Goal: Find specific page/section: Find specific page/section

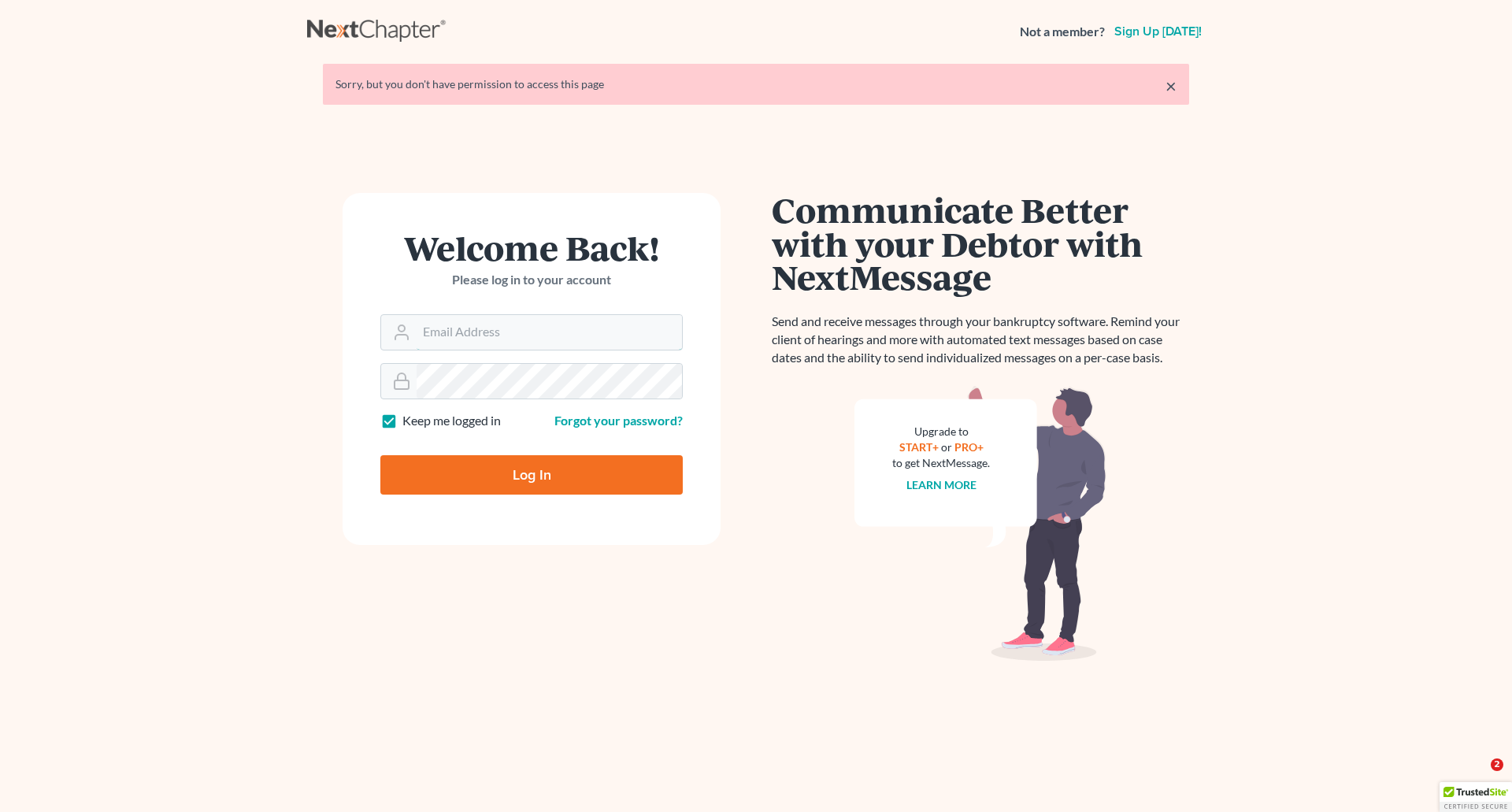
type input "[PERSON_NAME][EMAIL_ADDRESS][DOMAIN_NAME]"
click at [539, 475] on input "Log In" at bounding box center [532, 474] width 302 height 39
type input "Thinking..."
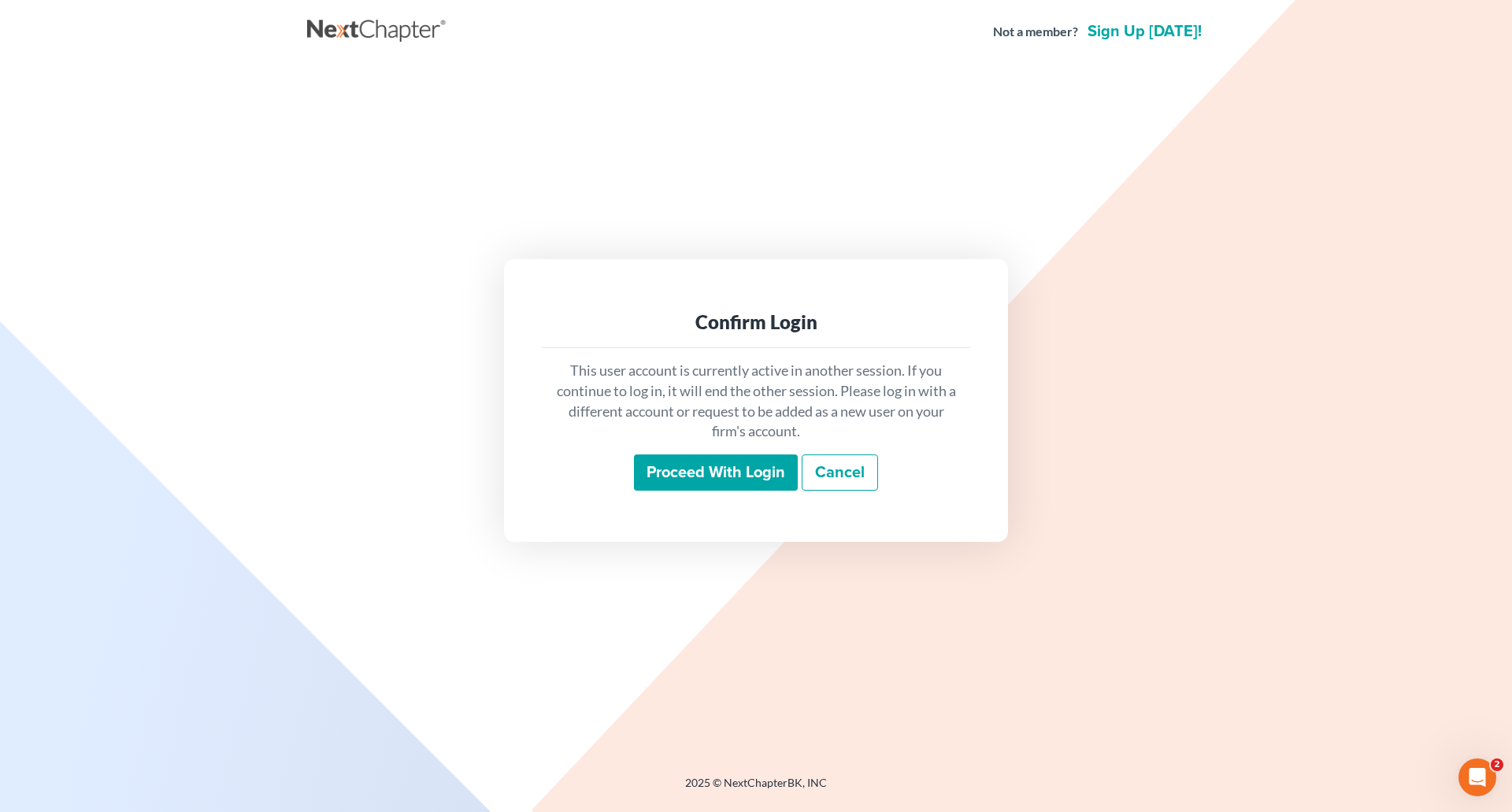
click at [685, 468] on input "Proceed with login" at bounding box center [715, 472] width 164 height 36
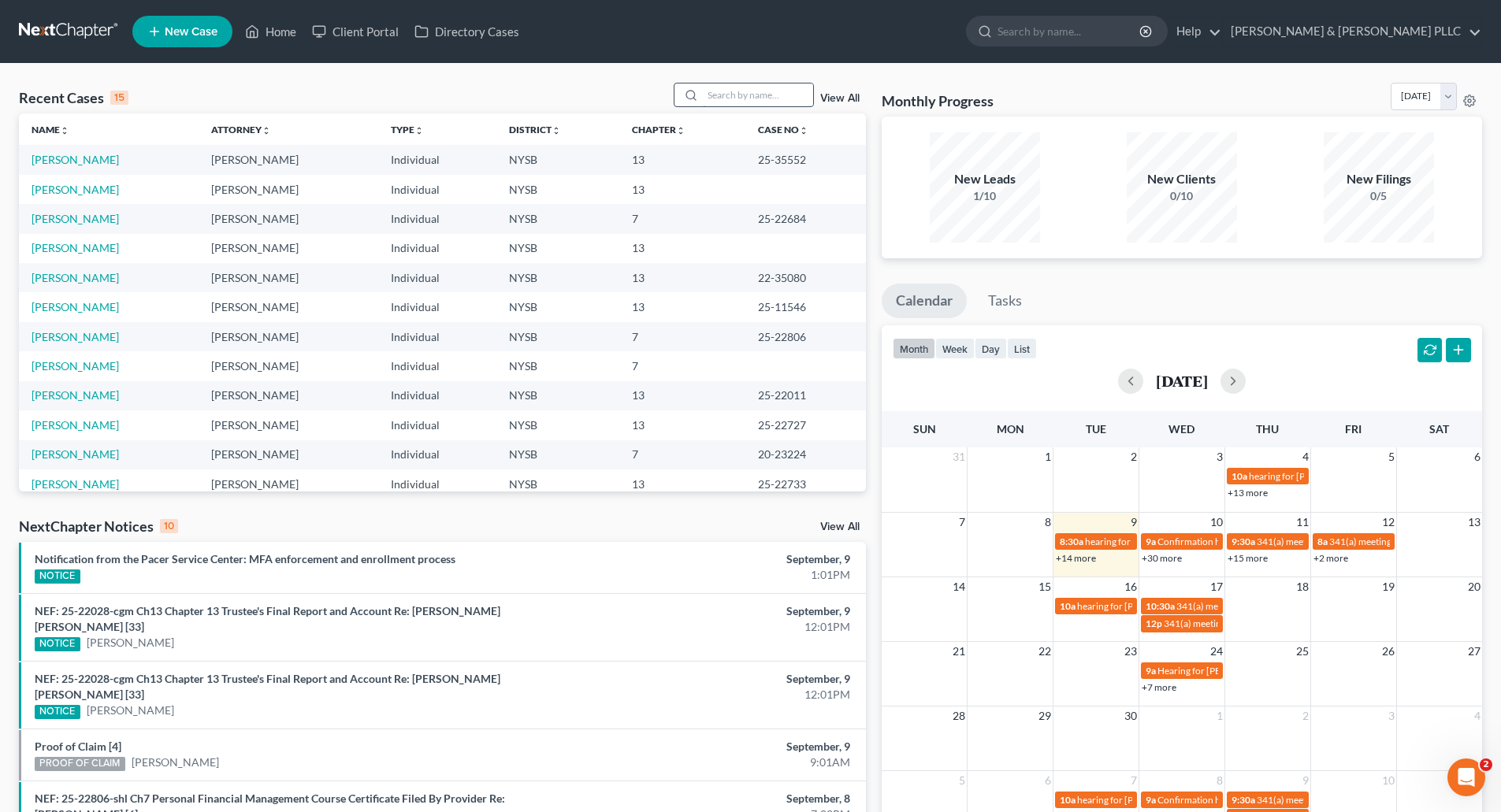
click at [719, 94] on input "search" at bounding box center [758, 95] width 110 height 23
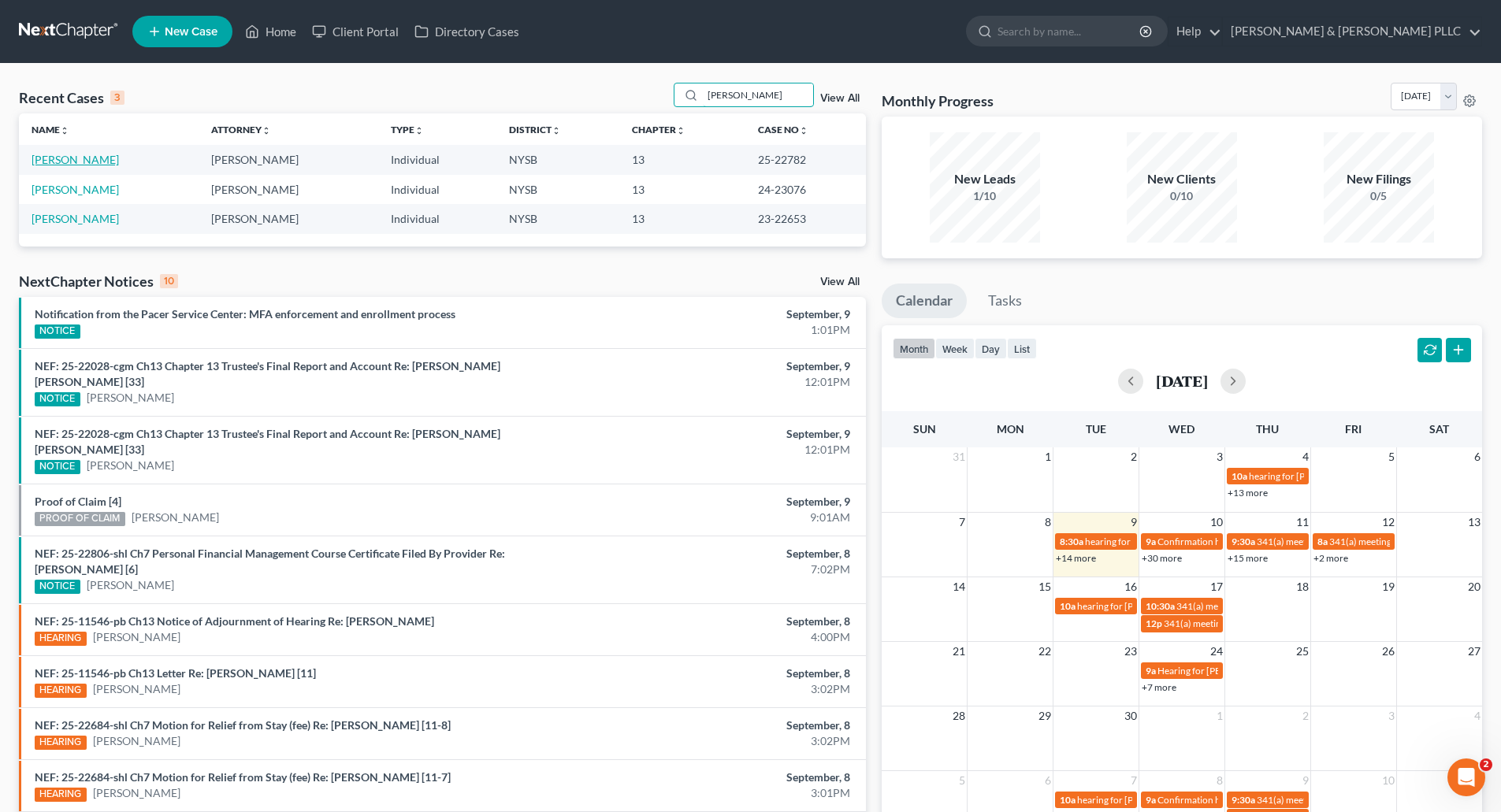
type input "shaw"
click at [77, 155] on link "Shaw, Leroy" at bounding box center [76, 159] width 87 height 14
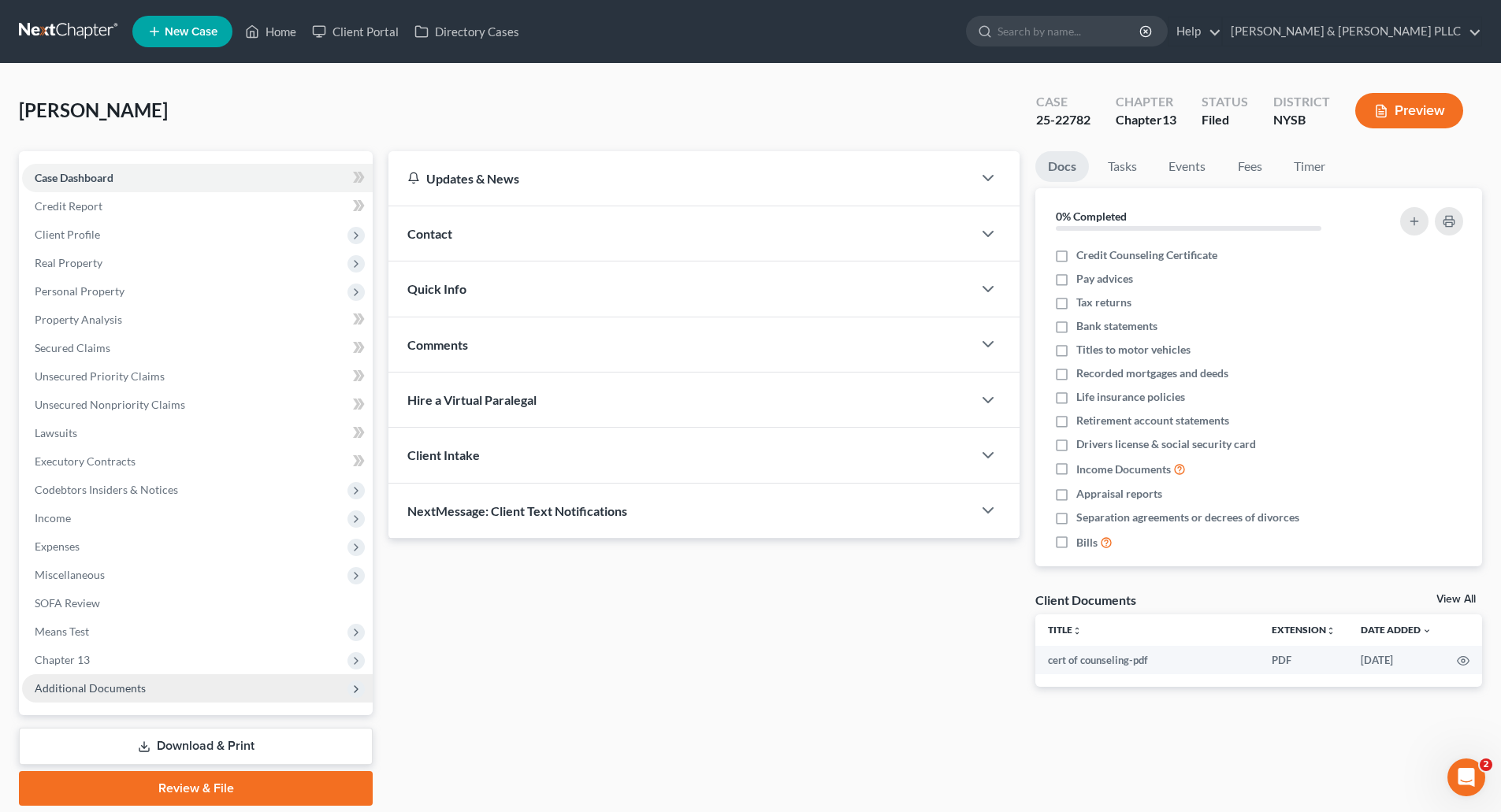
click at [78, 688] on span "Additional Documents" at bounding box center [90, 687] width 111 height 14
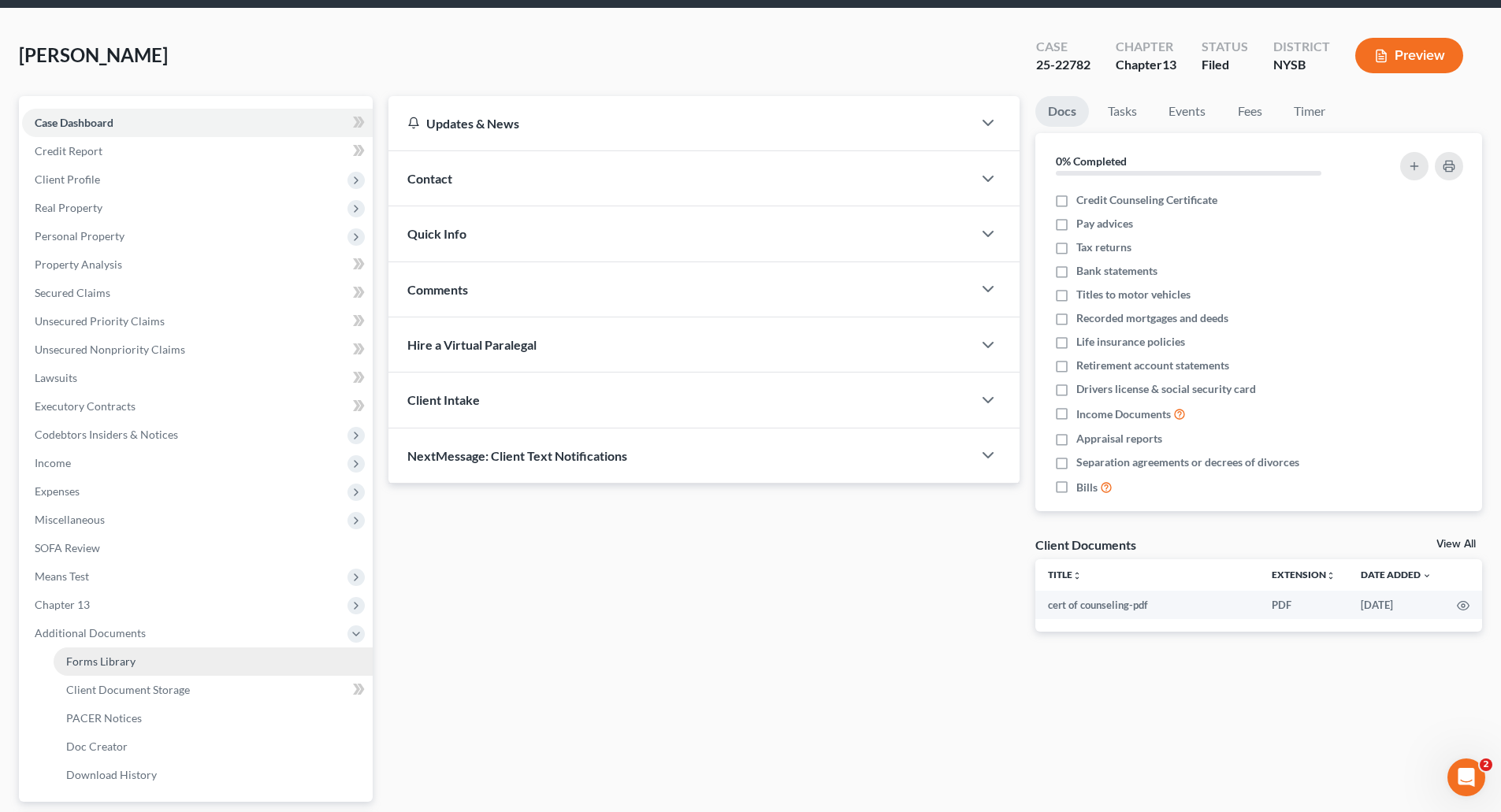
scroll to position [157, 0]
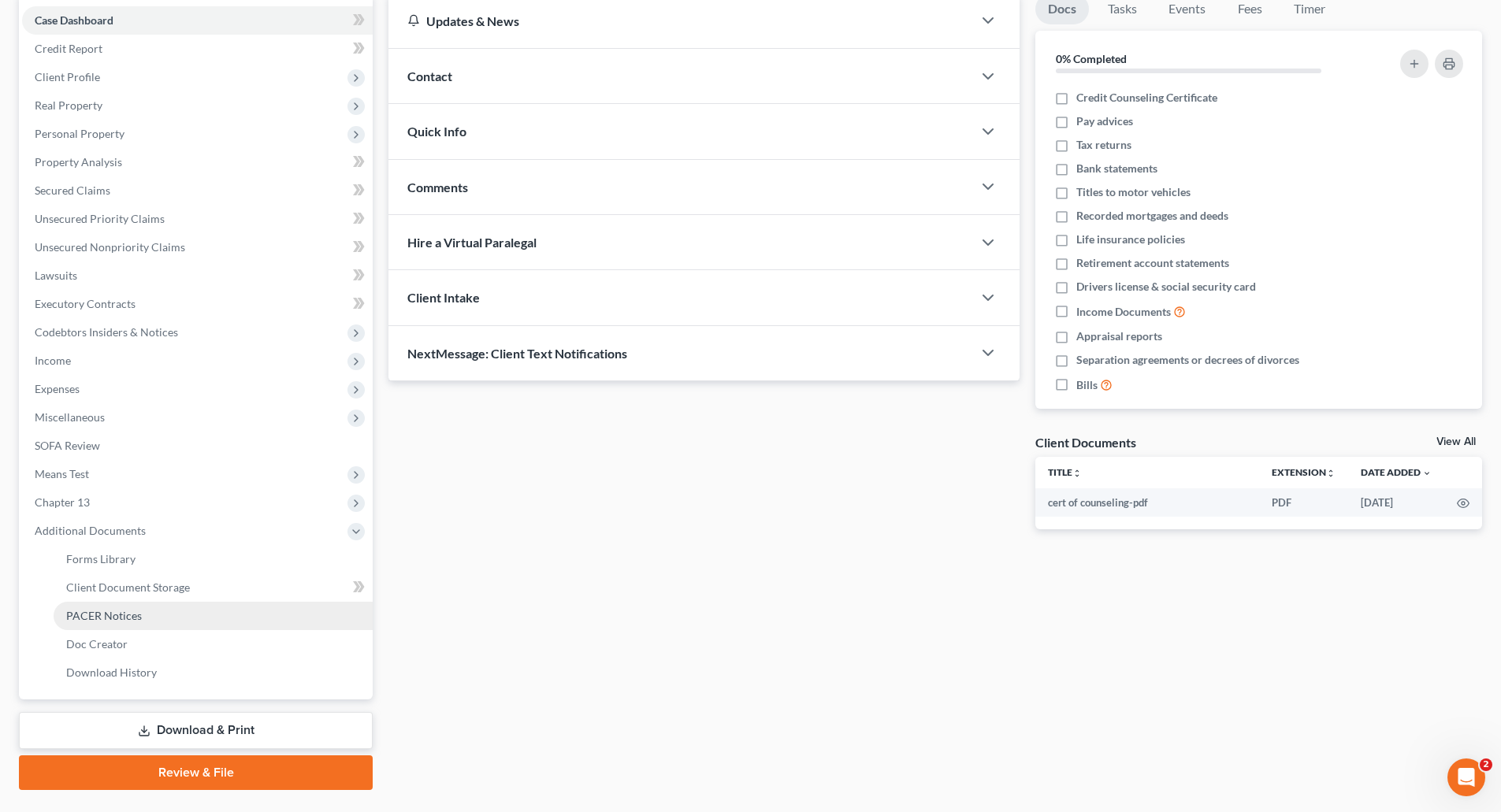
click at [129, 615] on span "PACER Notices" at bounding box center [104, 615] width 76 height 14
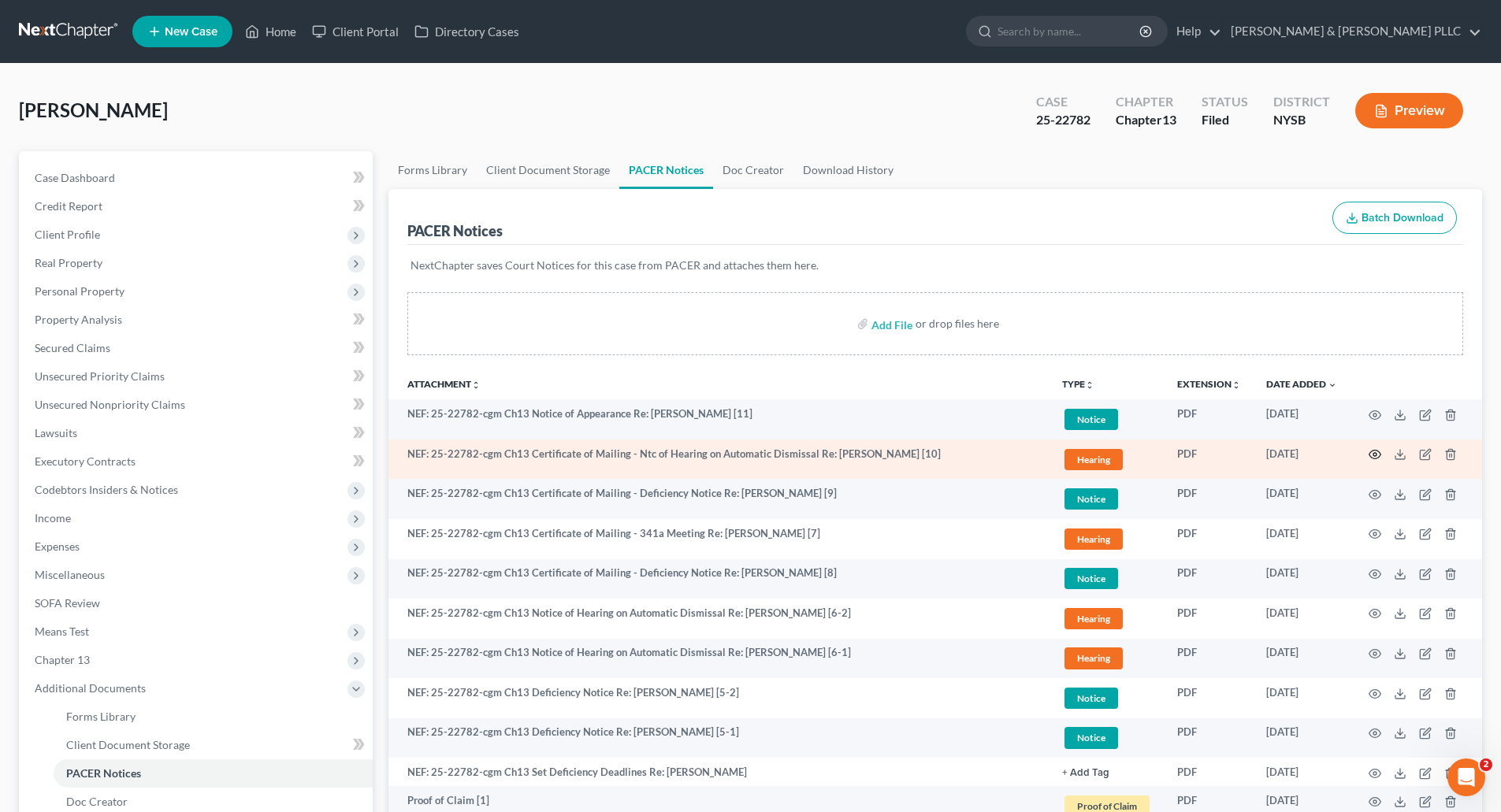
click at [1374, 454] on icon "button" at bounding box center [1374, 454] width 13 height 13
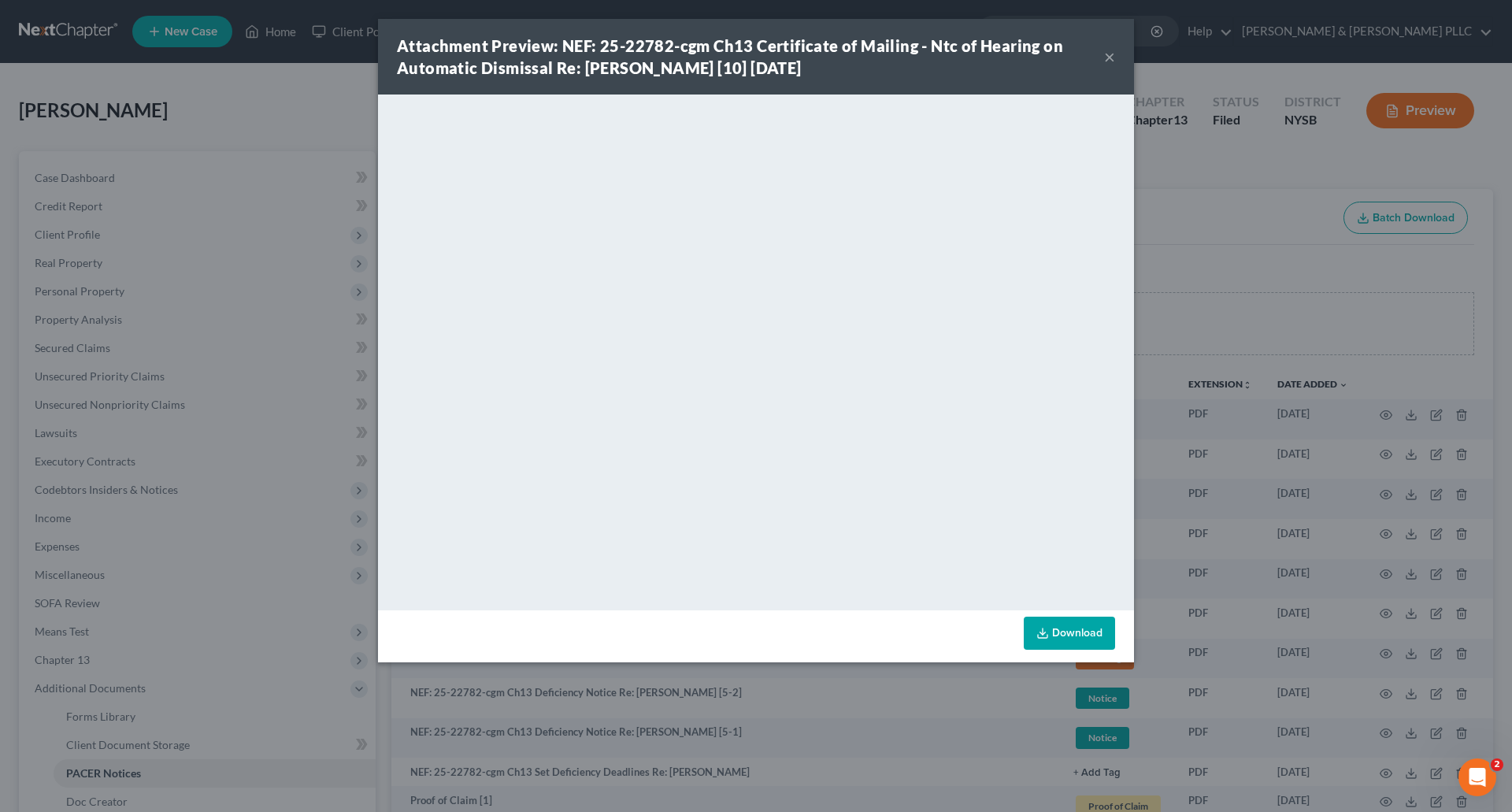
click at [1110, 56] on button "×" at bounding box center [1110, 56] width 11 height 19
